Goal: Task Accomplishment & Management: Manage account settings

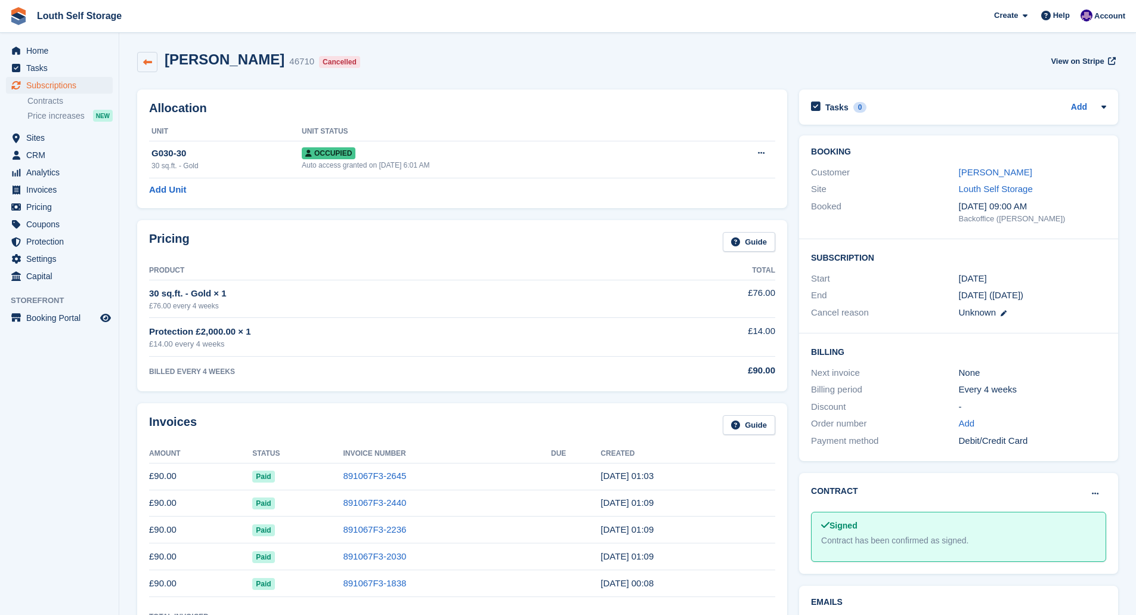
click at [147, 65] on icon at bounding box center [147, 62] width 9 height 9
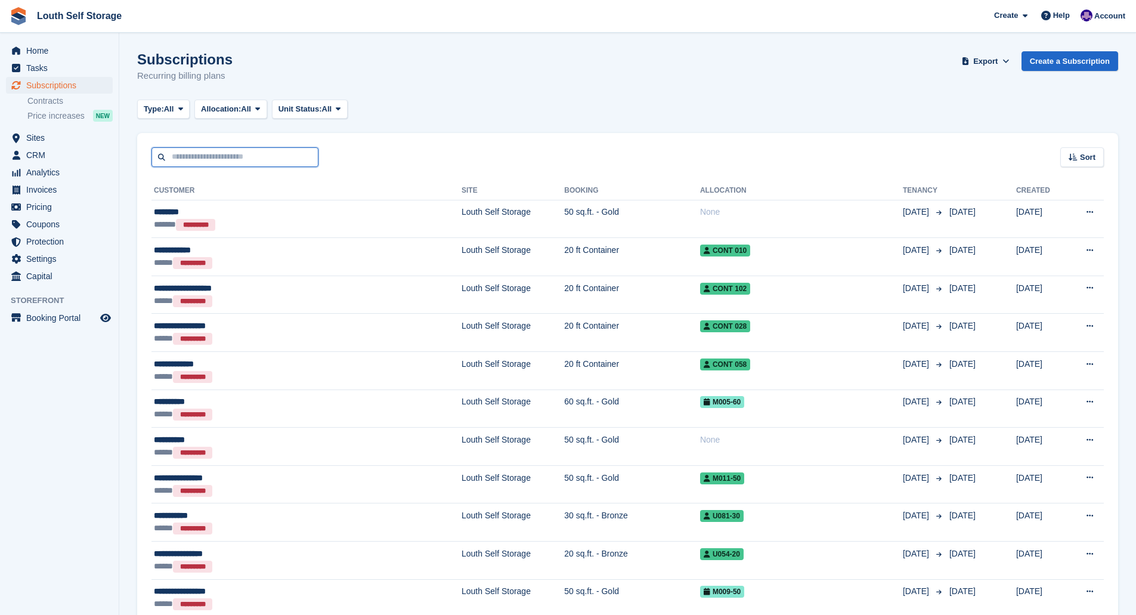
click at [179, 157] on input "text" at bounding box center [234, 157] width 167 height 20
type input "****"
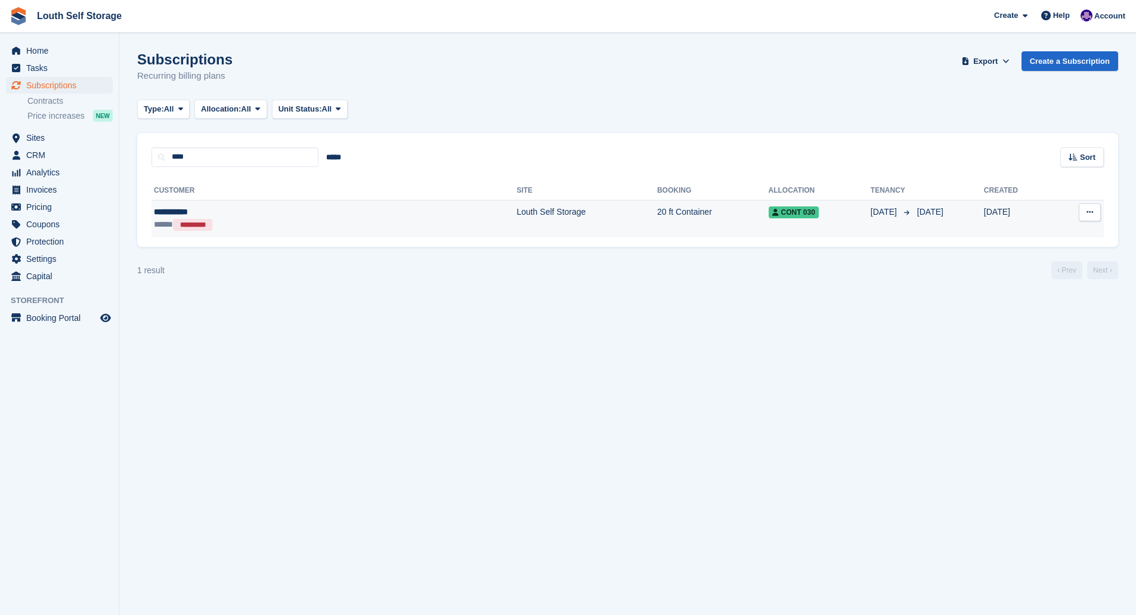
click at [288, 215] on div "**********" at bounding box center [242, 212] width 177 height 13
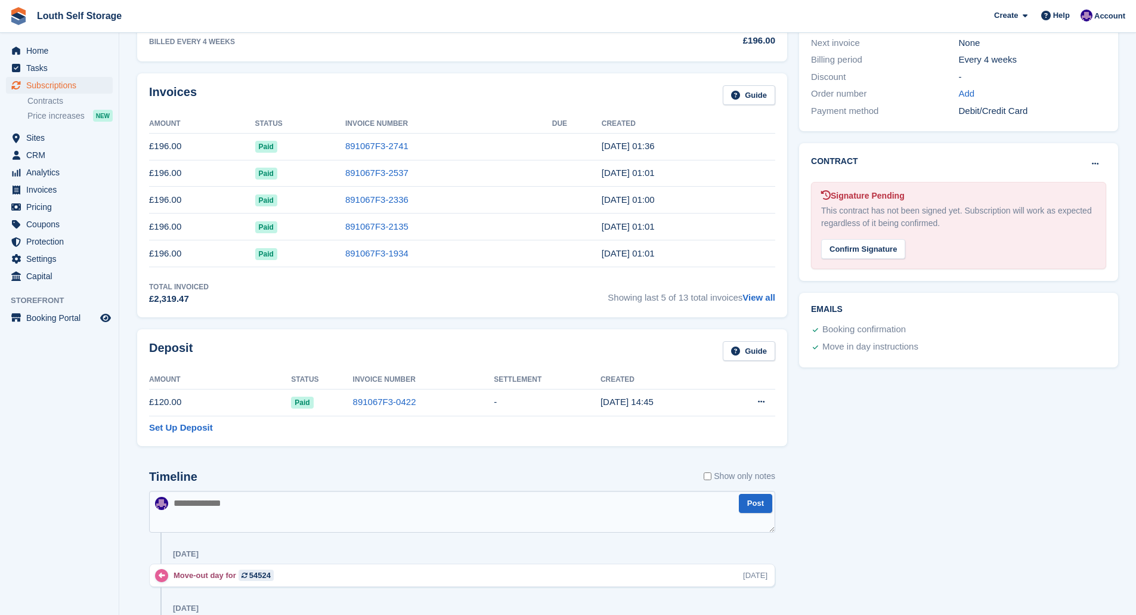
scroll to position [358, 0]
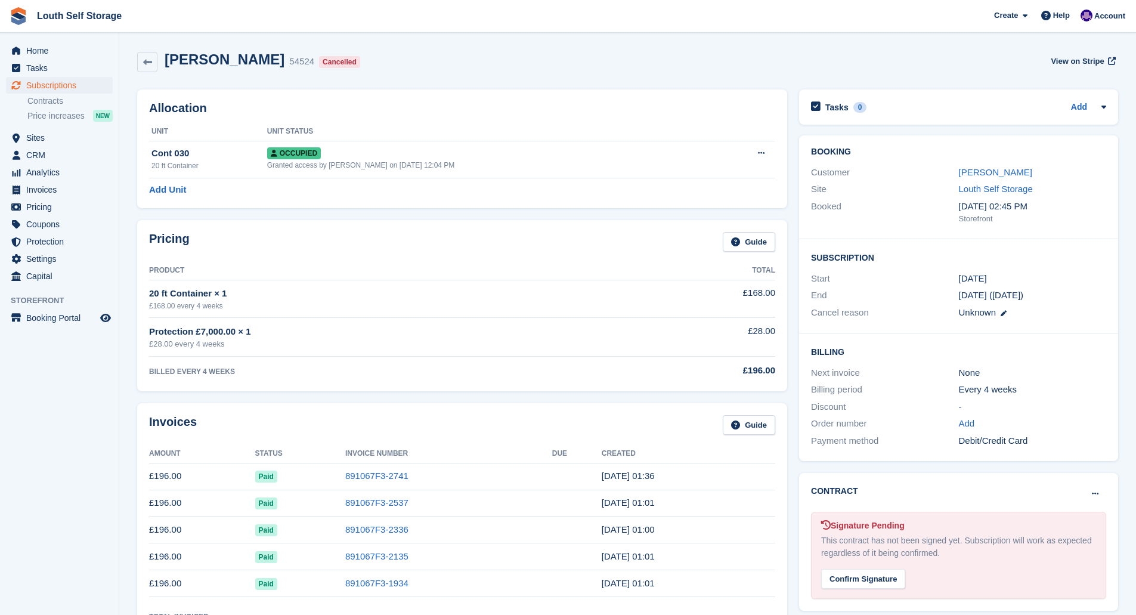
scroll to position [231, 0]
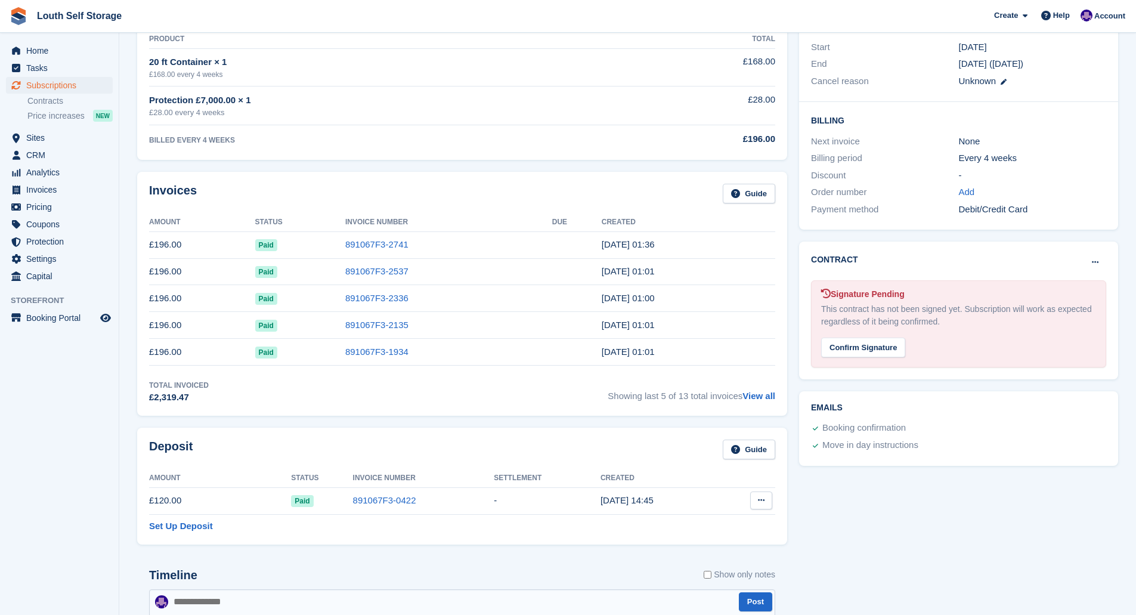
click at [761, 499] on icon at bounding box center [761, 500] width 7 height 8
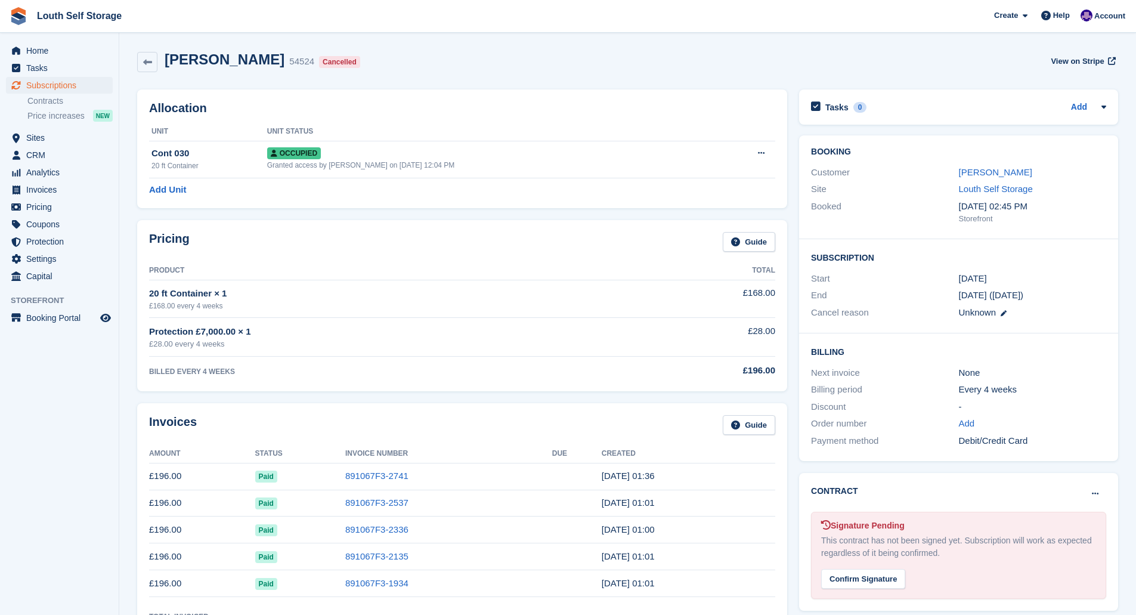
scroll to position [227, 0]
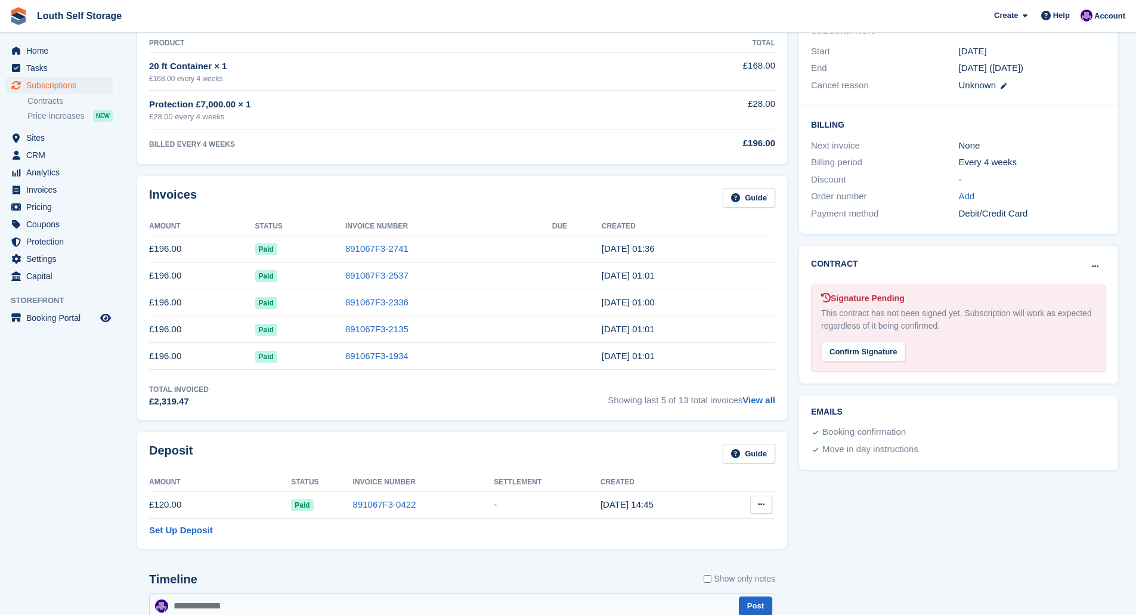
click at [761, 505] on icon at bounding box center [761, 504] width 7 height 8
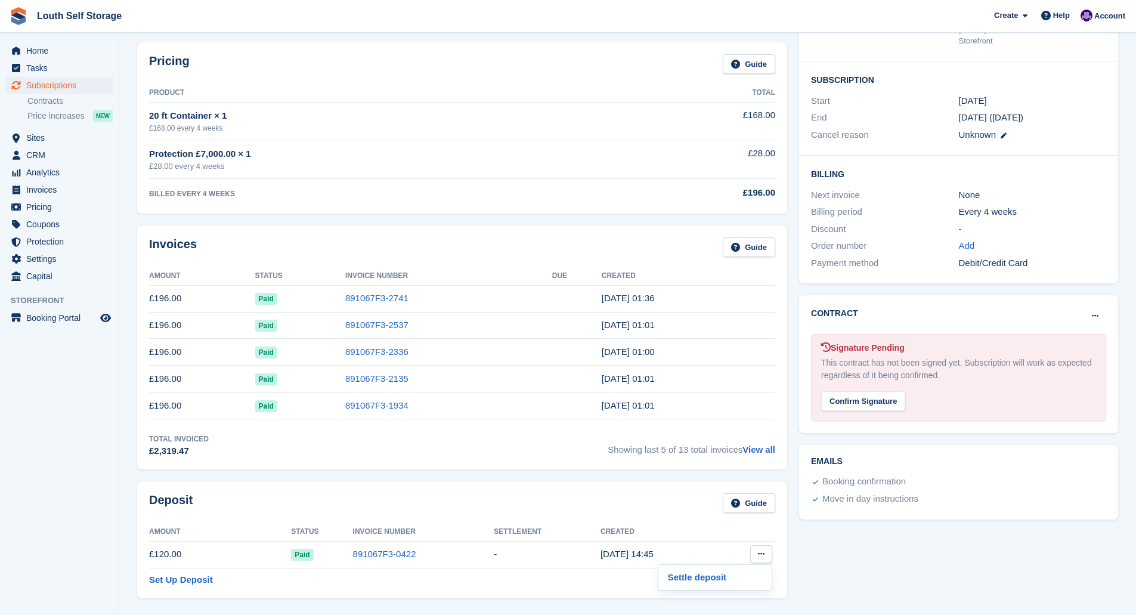
scroll to position [179, 0]
click at [761, 452] on link "View all" at bounding box center [758, 448] width 33 height 10
